Goal: Task Accomplishment & Management: Manage account settings

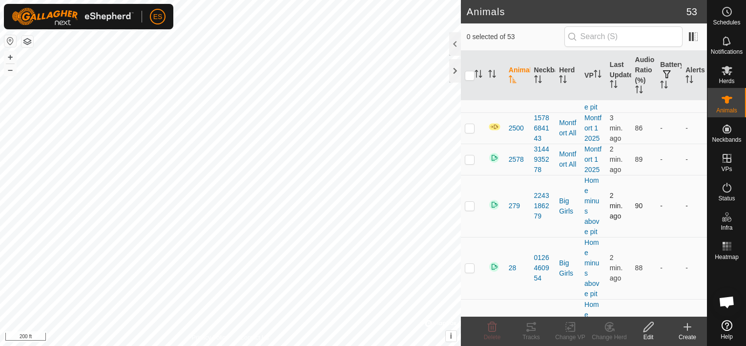
scroll to position [488, 0]
click at [566, 67] on th "Herd" at bounding box center [567, 76] width 25 height 50
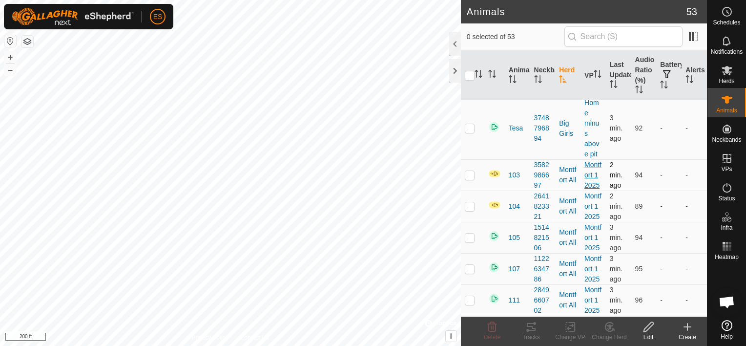
scroll to position [1563, 0]
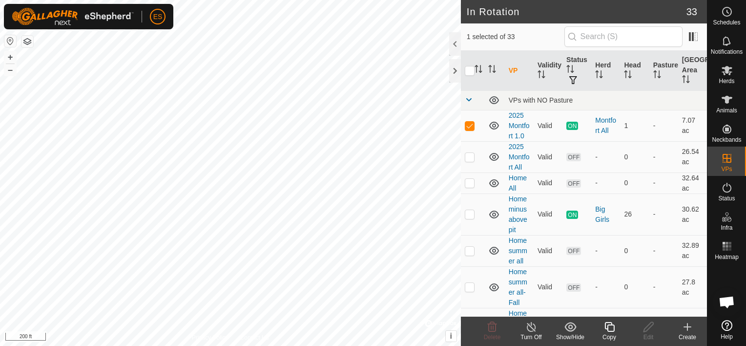
click at [531, 327] on line at bounding box center [531, 327] width 8 height 8
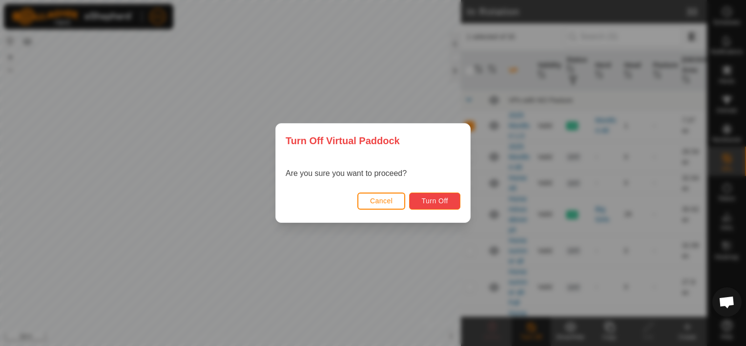
click at [439, 203] on span "Turn Off" at bounding box center [434, 201] width 27 height 8
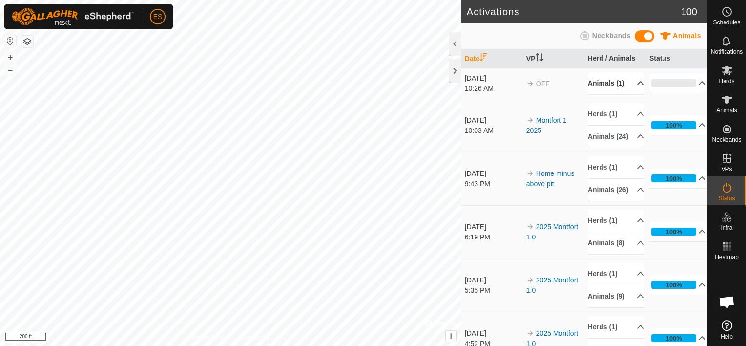
click at [630, 83] on p-accordion-header "Animals (1)" at bounding box center [616, 83] width 57 height 22
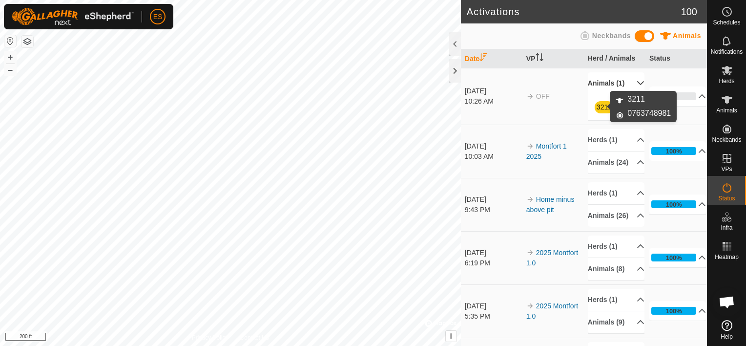
click at [599, 105] on link "3211" at bounding box center [604, 107] width 15 height 8
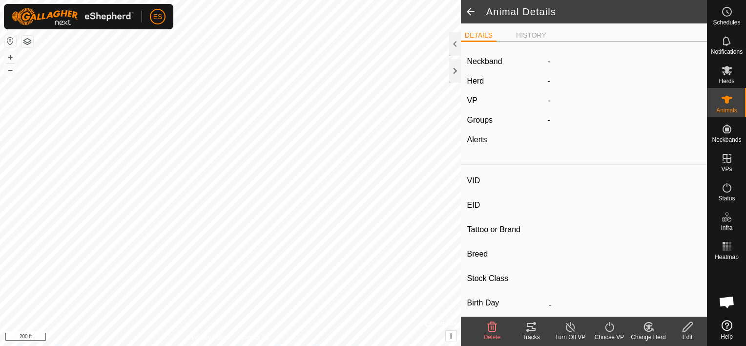
type input "3211"
type input "-"
type input "Angus"
type input "-"
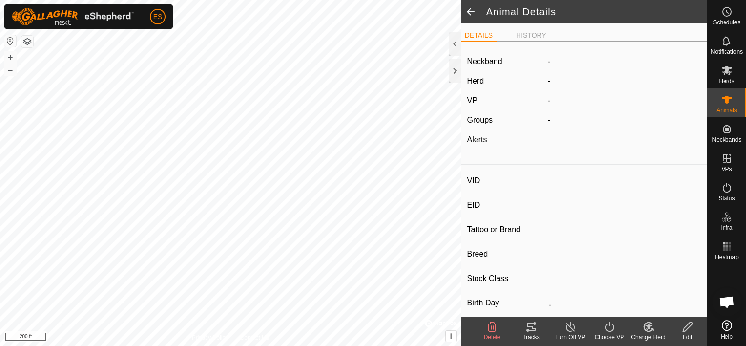
type input "0 kg"
type input "-"
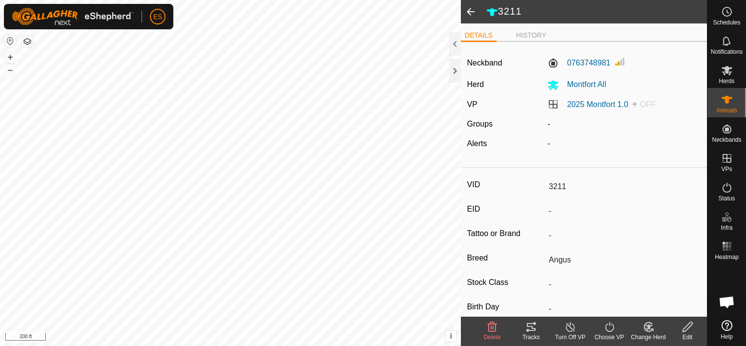
click at [473, 11] on span at bounding box center [471, 11] width 20 height 23
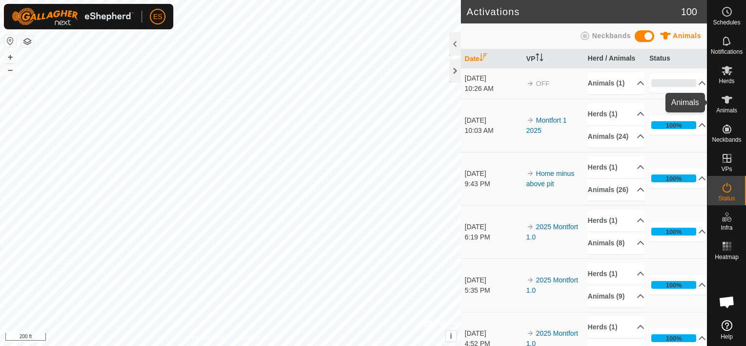
click at [729, 104] on icon at bounding box center [727, 100] width 12 height 12
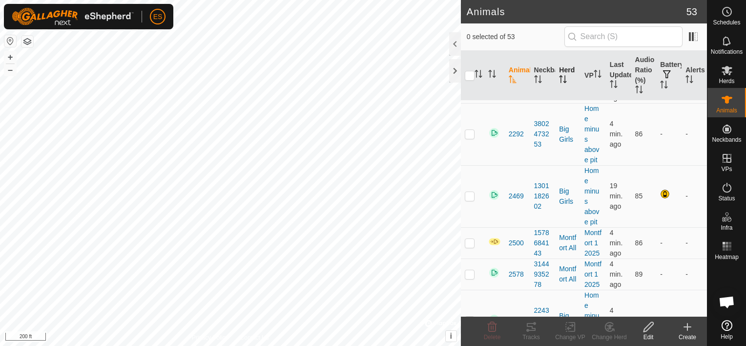
scroll to position [342, 0]
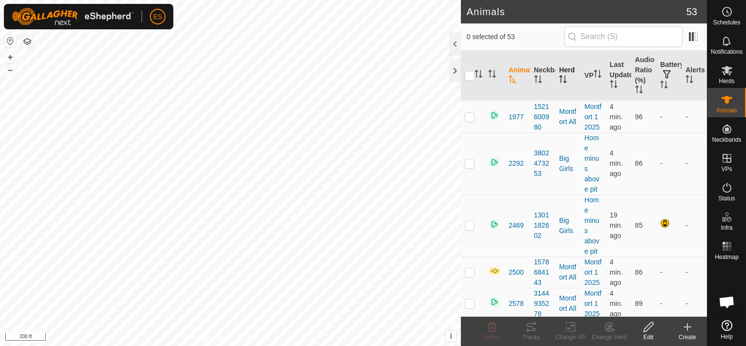
click at [567, 74] on th "Herd" at bounding box center [567, 76] width 25 height 50
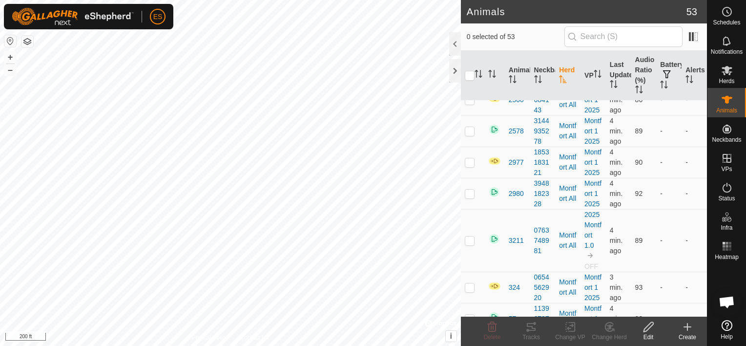
scroll to position [1880, 0]
